Goal: Check status

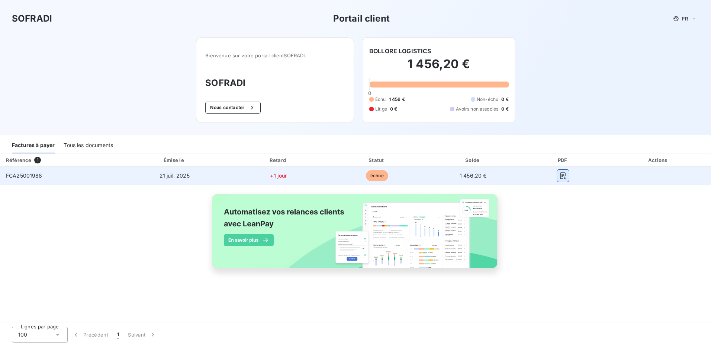
click at [563, 176] on icon "button" at bounding box center [562, 175] width 7 height 7
